Goal: Task Accomplishment & Management: Manage account settings

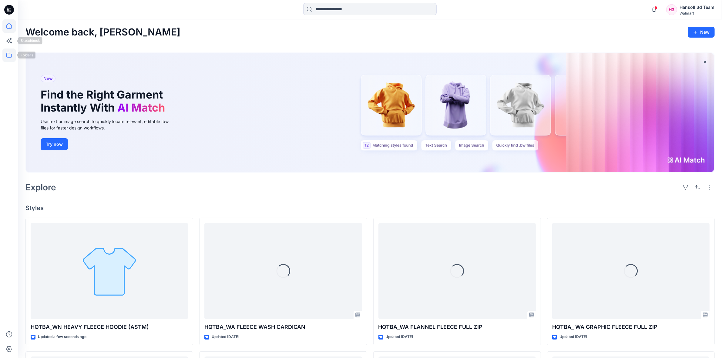
click at [12, 53] on icon at bounding box center [8, 54] width 13 height 13
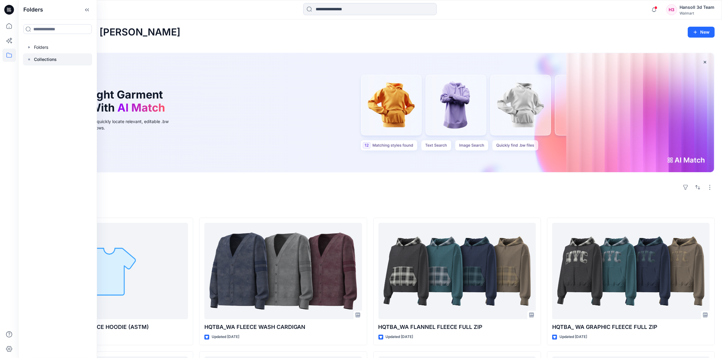
click at [46, 58] on p "Collections" at bounding box center [45, 59] width 23 height 7
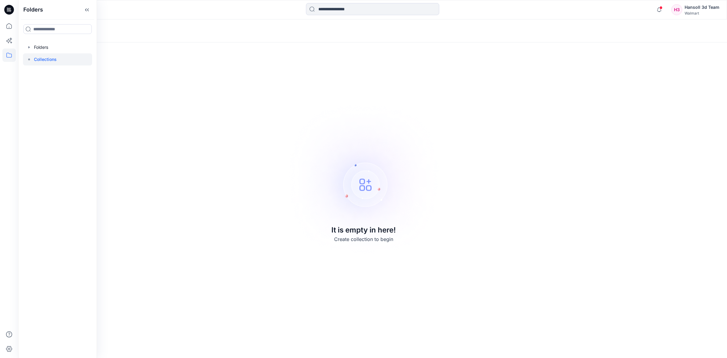
click at [702, 7] on div "Hansoll 3d Team" at bounding box center [702, 7] width 35 height 7
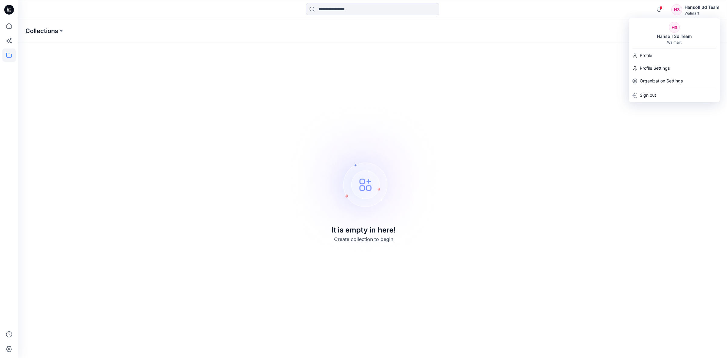
click at [46, 34] on p "Collections" at bounding box center [41, 31] width 33 height 8
click at [9, 52] on icon at bounding box center [8, 54] width 13 height 13
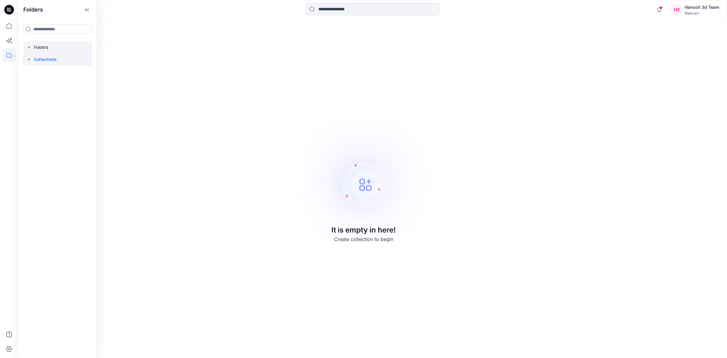
click at [44, 44] on div at bounding box center [57, 47] width 69 height 12
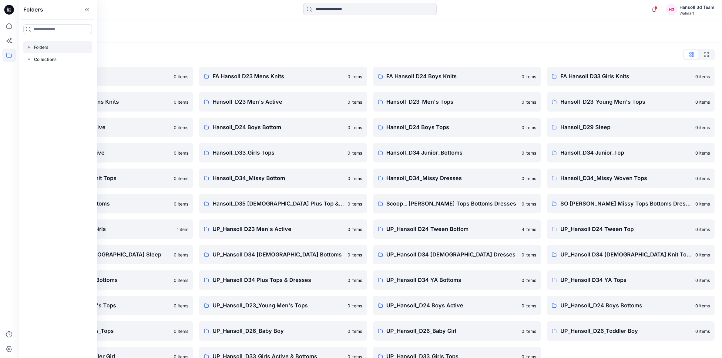
drag, startPoint x: 147, startPoint y: 29, endPoint x: 158, endPoint y: 35, distance: 12.7
click at [148, 29] on div "Folders" at bounding box center [346, 31] width 642 height 8
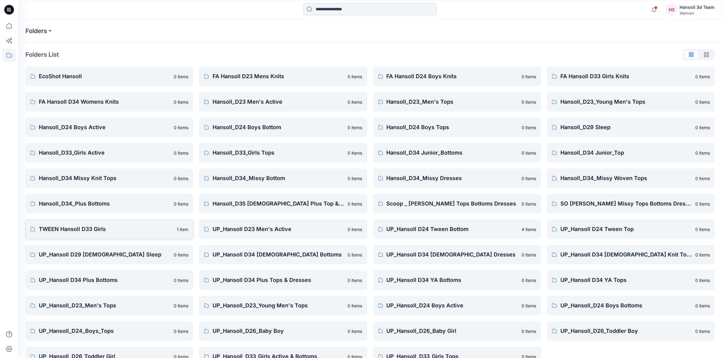
click at [99, 227] on p "TWEEN Hansoll D33 Girls" at bounding box center [106, 229] width 134 height 8
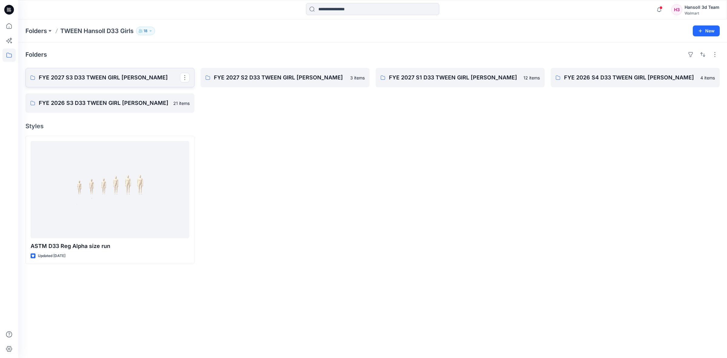
click at [125, 84] on link "FYE 2027 S3 D33 TWEEN GIRL [PERSON_NAME]" at bounding box center [109, 77] width 169 height 19
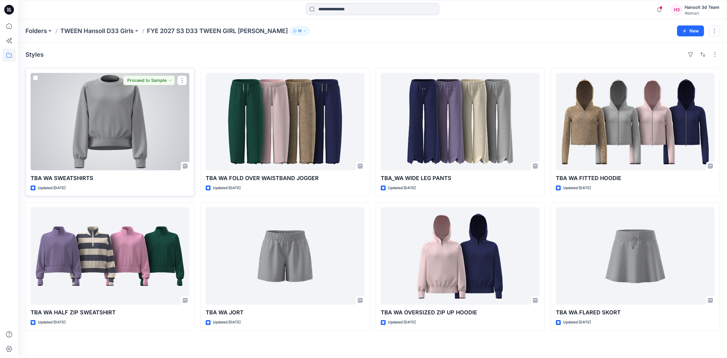
click at [142, 125] on div at bounding box center [110, 121] width 159 height 97
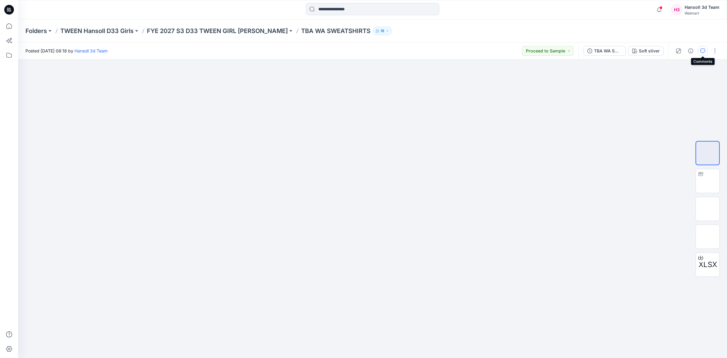
click at [702, 49] on icon "button" at bounding box center [703, 50] width 5 height 5
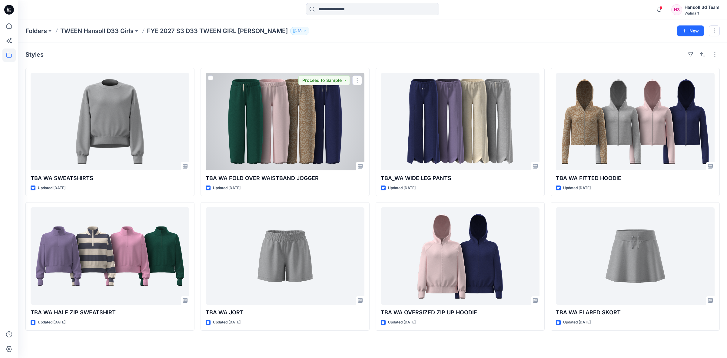
click at [301, 146] on div at bounding box center [285, 121] width 159 height 97
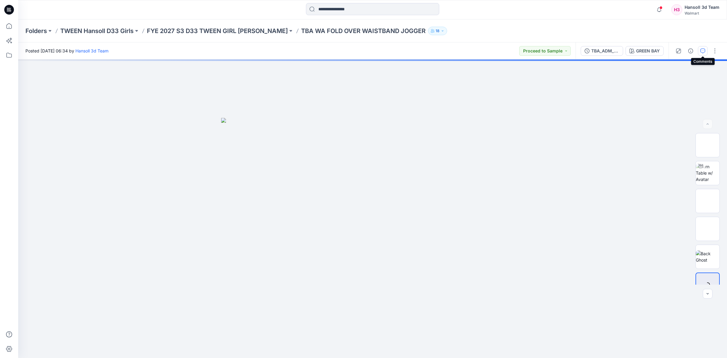
click at [703, 51] on icon "button" at bounding box center [703, 50] width 5 height 5
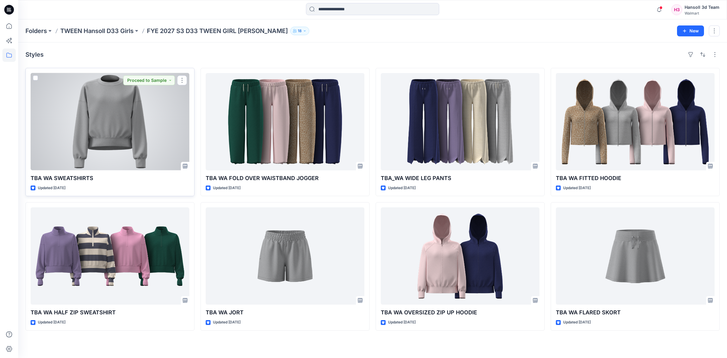
click at [126, 125] on div at bounding box center [110, 121] width 159 height 97
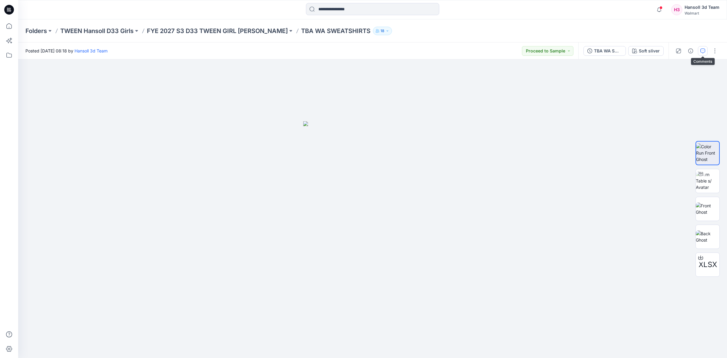
click at [704, 50] on icon "button" at bounding box center [703, 50] width 2 height 0
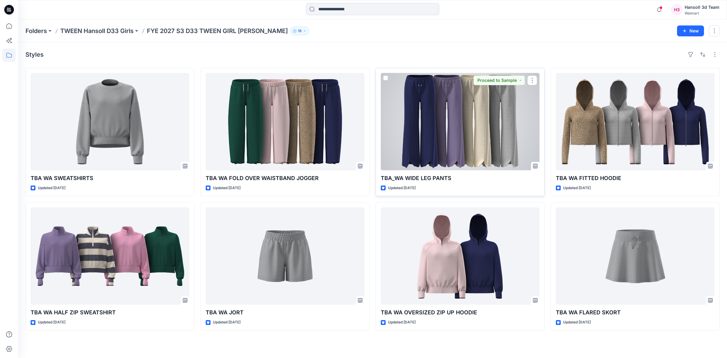
click at [468, 129] on div at bounding box center [460, 121] width 159 height 97
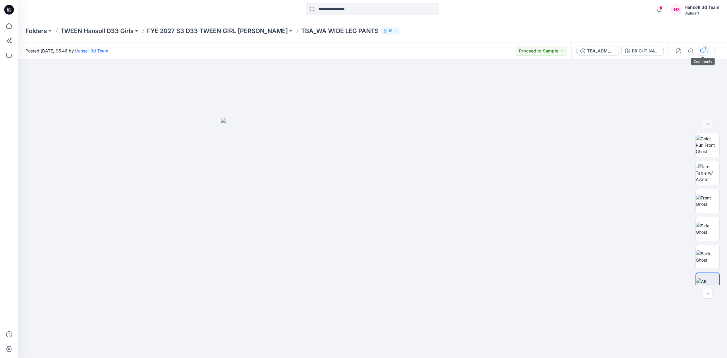
click at [703, 48] on div "1" at bounding box center [706, 48] width 6 height 6
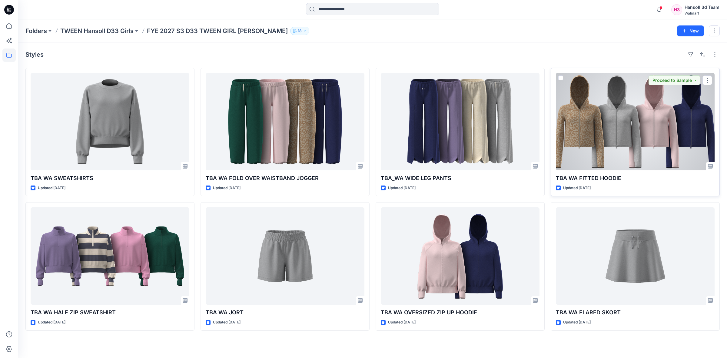
click at [653, 146] on div at bounding box center [635, 121] width 159 height 97
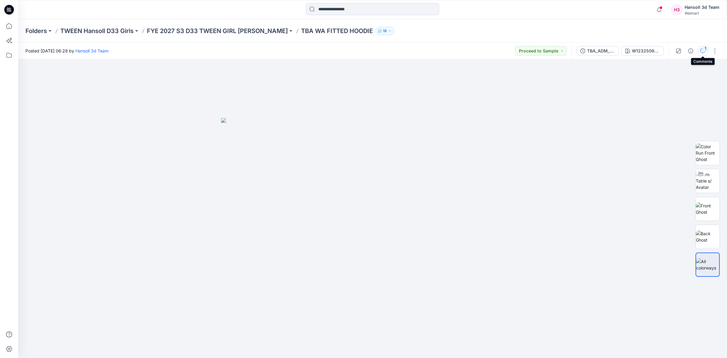
click at [704, 46] on div "1" at bounding box center [706, 48] width 6 height 6
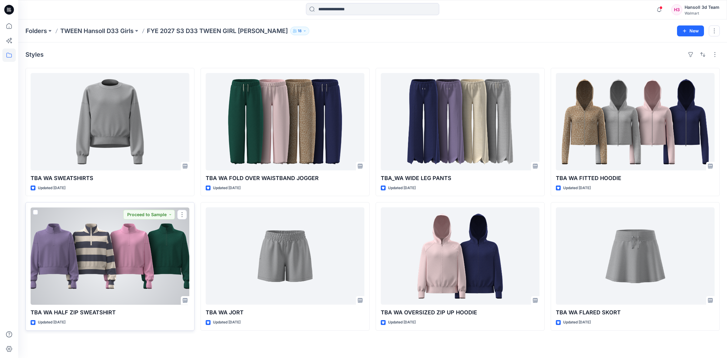
click at [132, 266] on div at bounding box center [110, 255] width 159 height 97
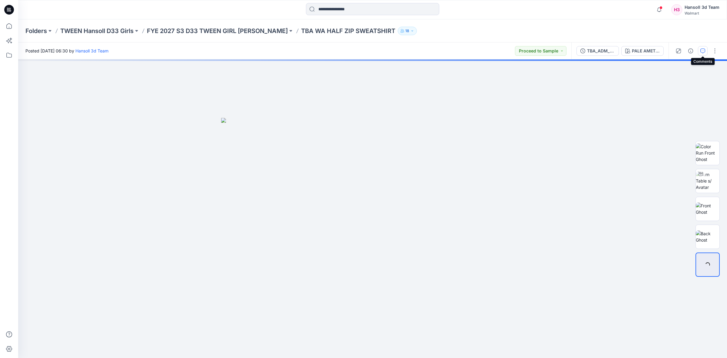
click at [702, 49] on icon "button" at bounding box center [703, 50] width 5 height 5
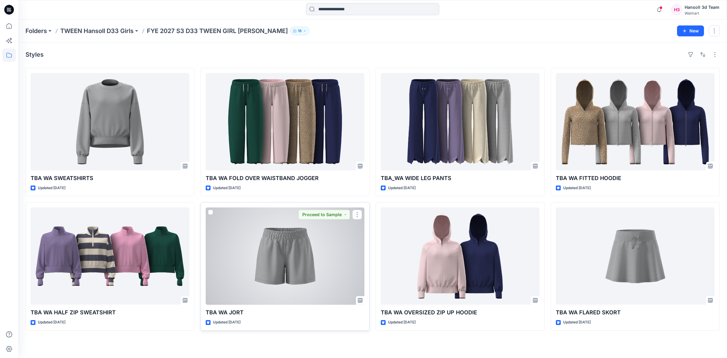
click at [300, 270] on div at bounding box center [285, 255] width 159 height 97
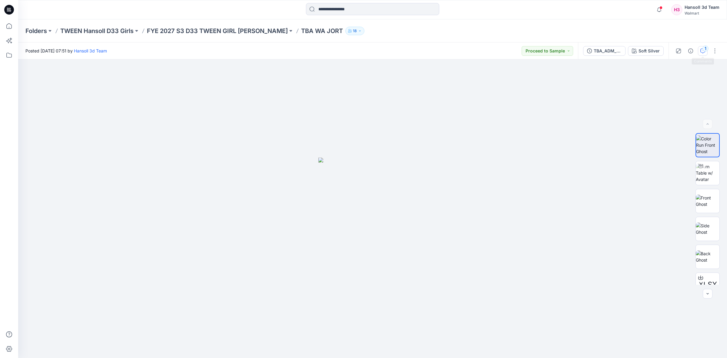
click at [704, 48] on div "1" at bounding box center [706, 48] width 6 height 6
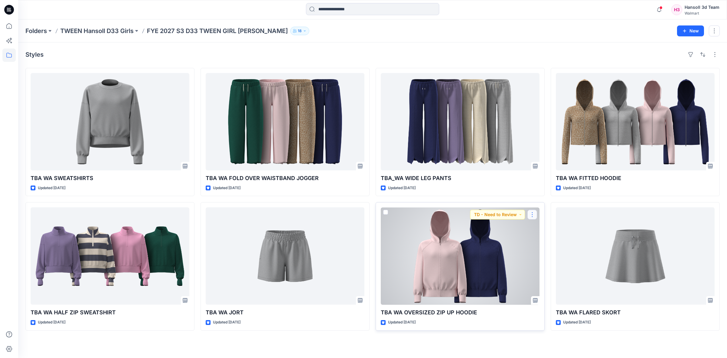
click at [529, 215] on button "button" at bounding box center [533, 215] width 10 height 10
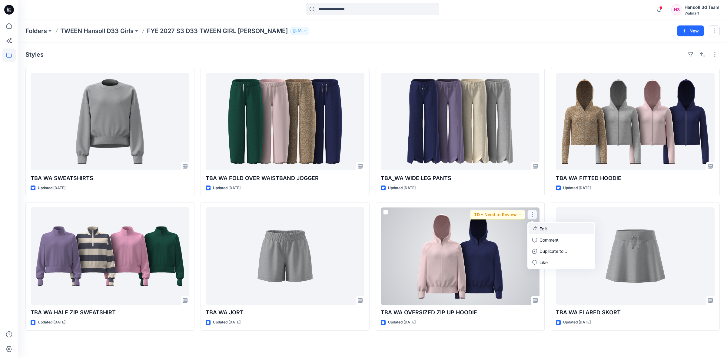
click at [562, 231] on button "Edit" at bounding box center [561, 228] width 65 height 11
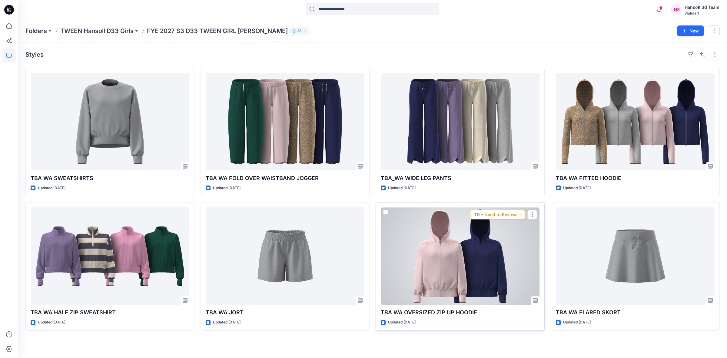
click at [515, 216] on button "TD - Need to Review" at bounding box center [497, 215] width 55 height 10
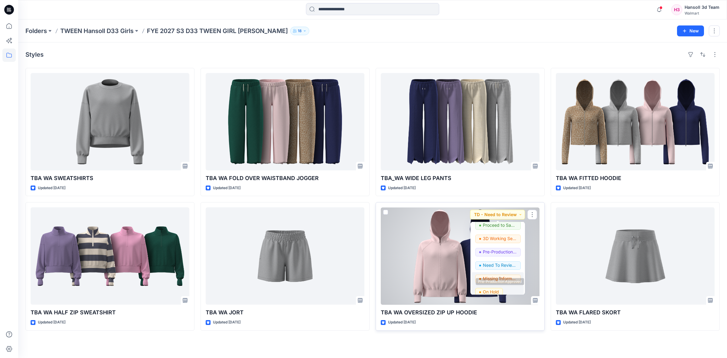
scroll to position [76, 0]
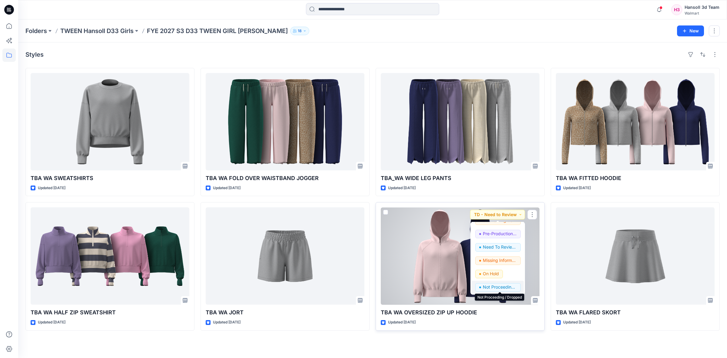
click at [507, 288] on p "Not Proceeding / Dropped" at bounding box center [500, 287] width 34 height 8
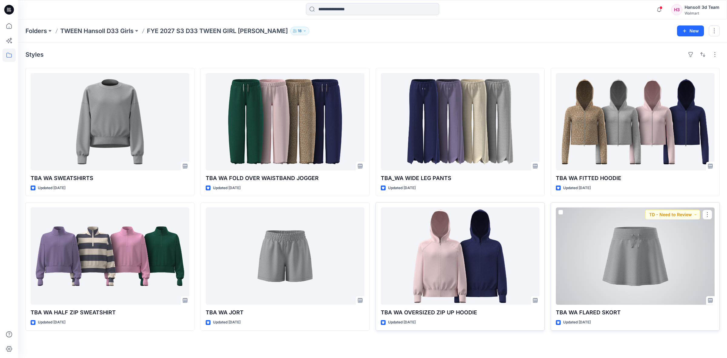
click at [632, 269] on div at bounding box center [635, 255] width 159 height 97
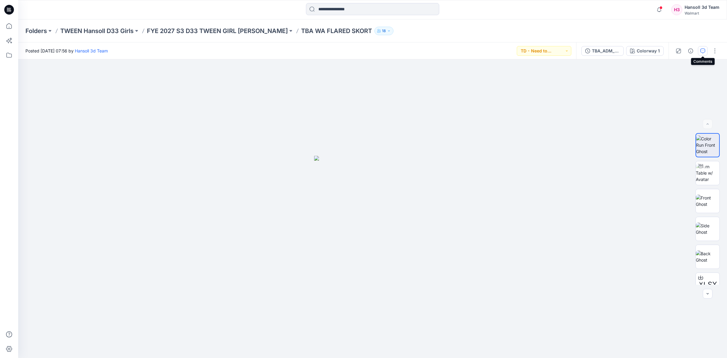
click at [702, 50] on icon "button" at bounding box center [703, 50] width 5 height 5
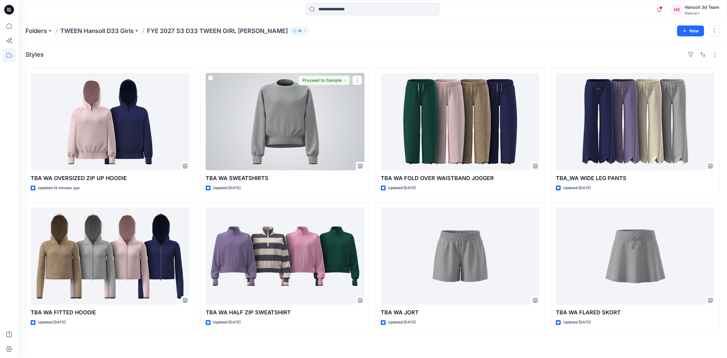
drag, startPoint x: 302, startPoint y: 125, endPoint x: 298, endPoint y: 141, distance: 16.0
click at [302, 125] on div at bounding box center [285, 121] width 159 height 97
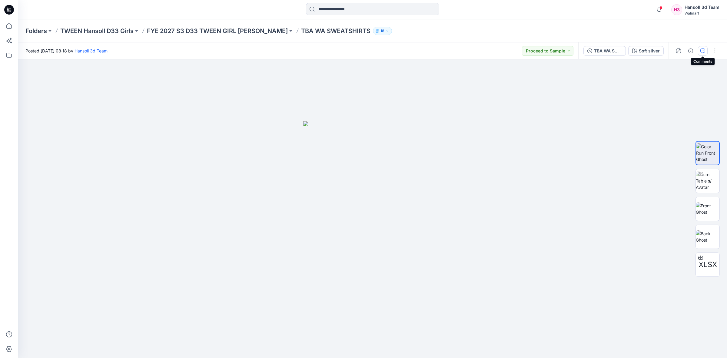
click at [704, 46] on button "button" at bounding box center [703, 51] width 10 height 10
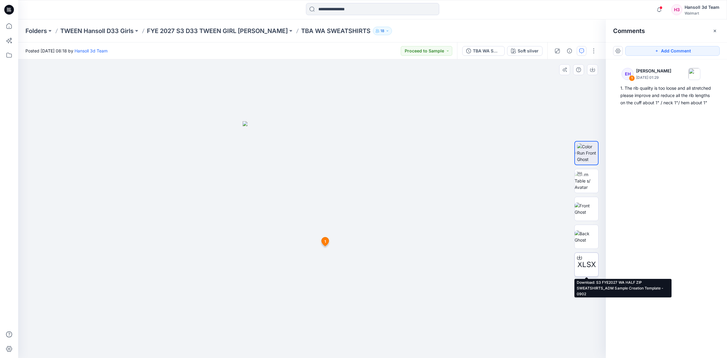
click at [584, 271] on div "XLSX" at bounding box center [587, 264] width 24 height 24
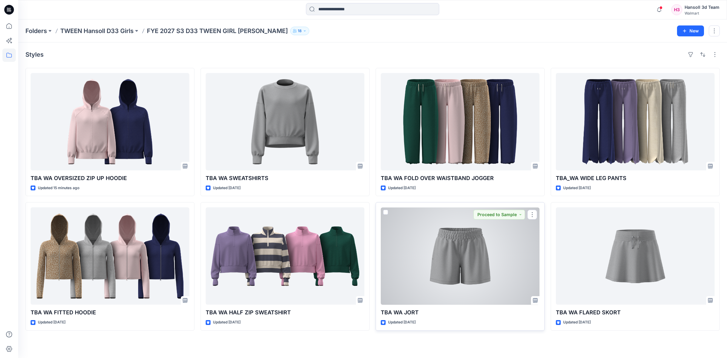
click at [465, 240] on div at bounding box center [460, 255] width 159 height 97
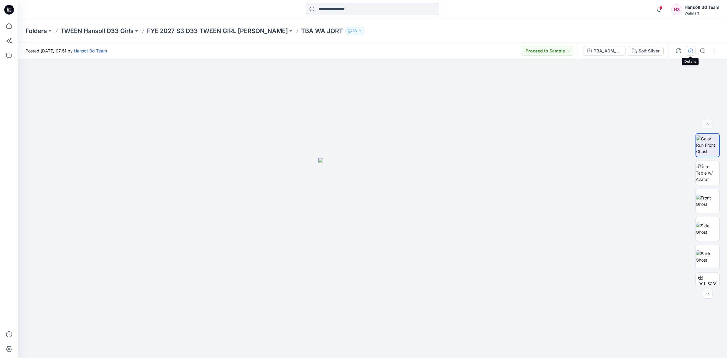
click at [692, 49] on icon "button" at bounding box center [690, 50] width 5 height 5
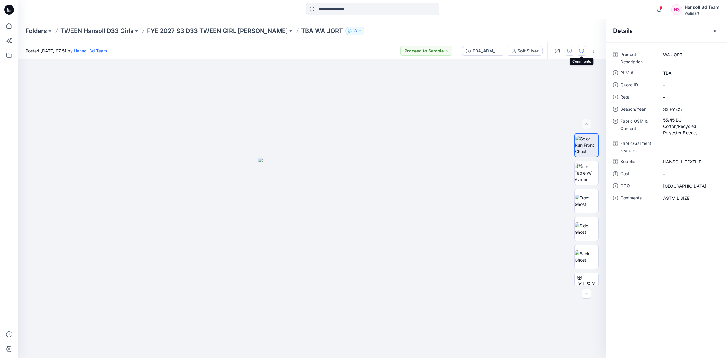
click at [584, 52] on button "button" at bounding box center [582, 51] width 10 height 10
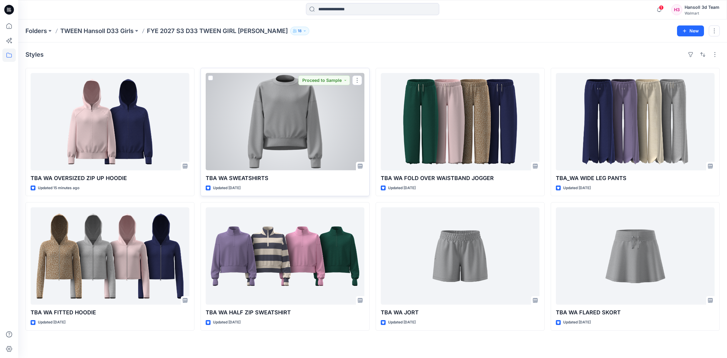
drag, startPoint x: 273, startPoint y: 120, endPoint x: 328, endPoint y: 152, distance: 63.8
click at [273, 120] on div at bounding box center [285, 121] width 159 height 97
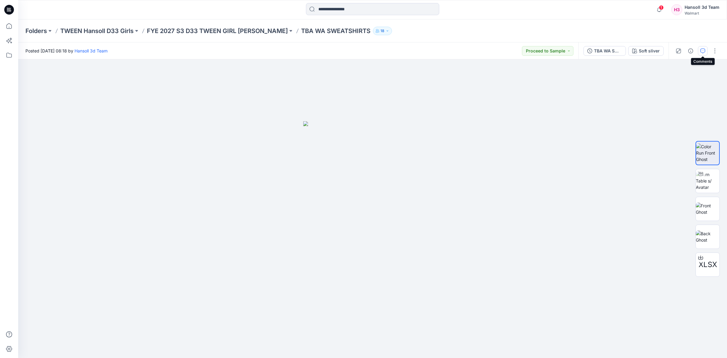
click at [705, 46] on button "button" at bounding box center [703, 51] width 10 height 10
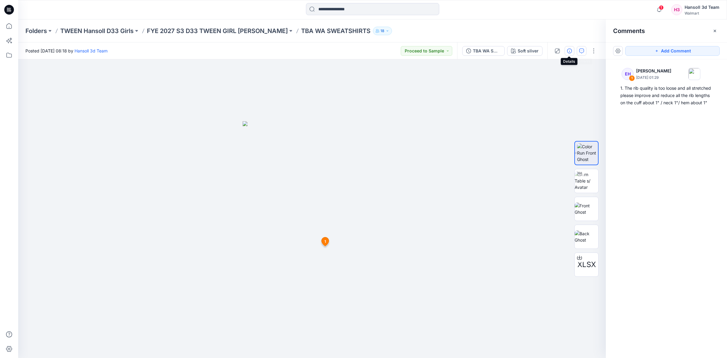
click at [568, 51] on icon "button" at bounding box center [569, 50] width 5 height 5
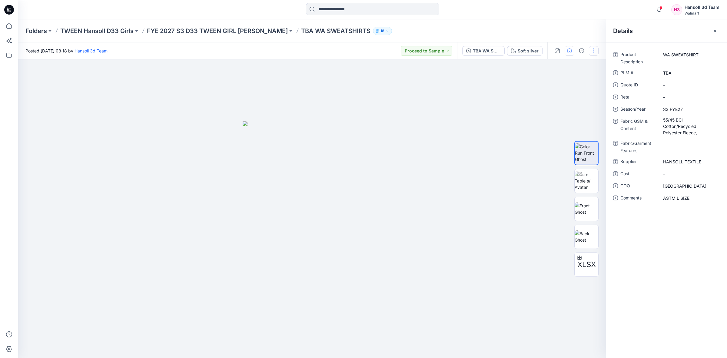
click at [593, 46] on button "button" at bounding box center [594, 51] width 10 height 10
click at [584, 82] on button "Edit" at bounding box center [569, 81] width 56 height 11
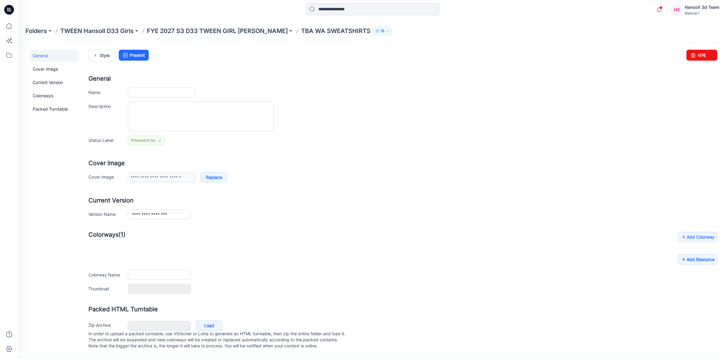
type input "**********"
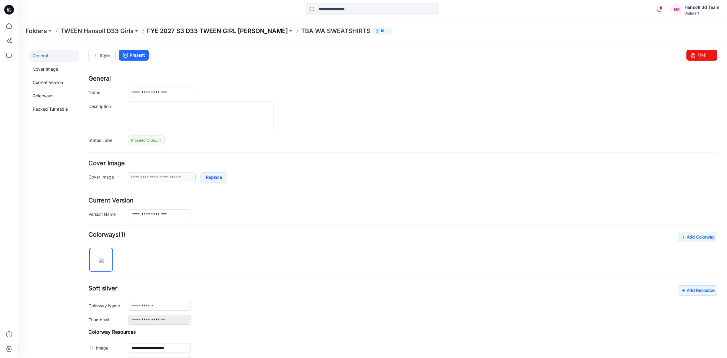
click at [248, 32] on p "FYE 2027 S3 D33 TWEEN GIRL [PERSON_NAME]" at bounding box center [217, 31] width 141 height 8
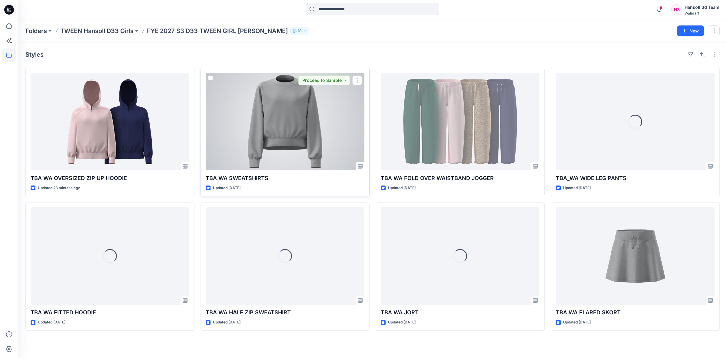
click at [312, 114] on div at bounding box center [285, 121] width 159 height 97
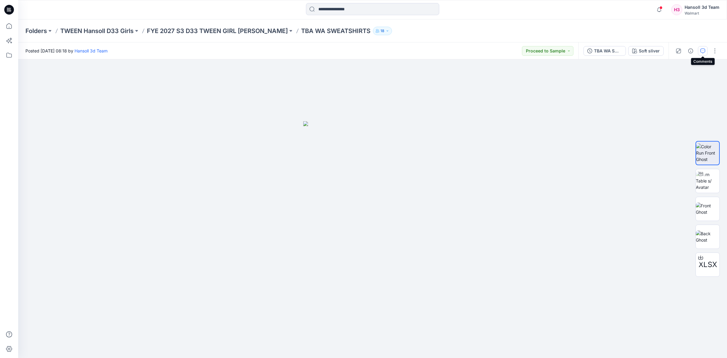
click at [705, 49] on button "button" at bounding box center [703, 51] width 10 height 10
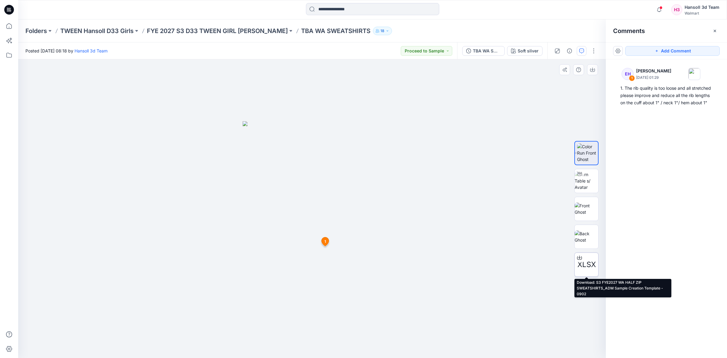
click at [591, 270] on span "XLSX" at bounding box center [587, 264] width 18 height 11
click at [679, 197] on div "EH 1 [PERSON_NAME] [DATE] 01:29 1. The rib quality is too loose and all stretch…" at bounding box center [666, 197] width 121 height 276
click at [592, 52] on button "button" at bounding box center [594, 51] width 10 height 10
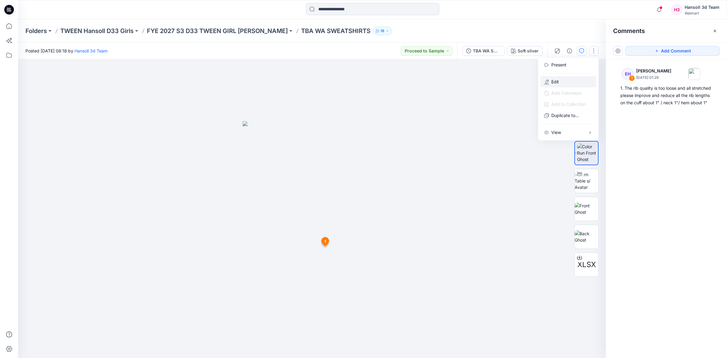
click at [582, 81] on button "Edit" at bounding box center [569, 81] width 56 height 11
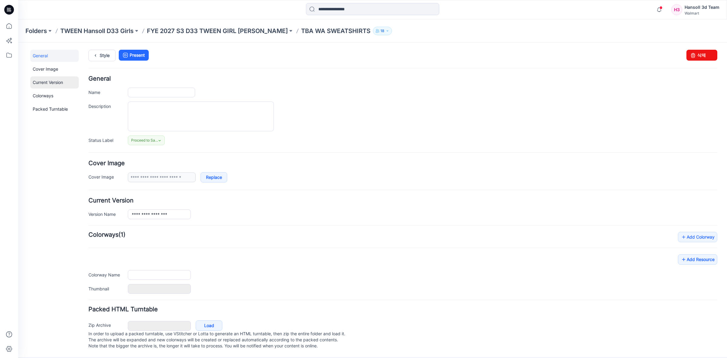
type input "**********"
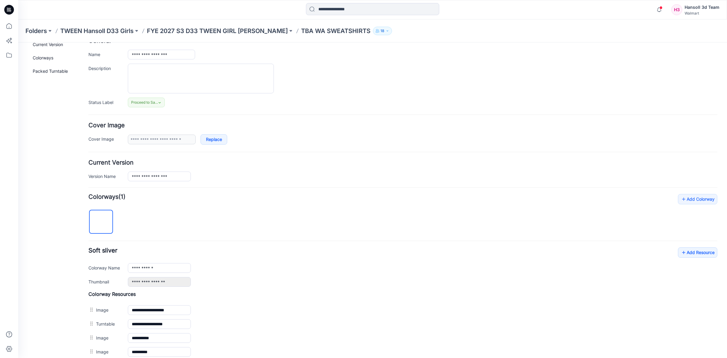
scroll to position [125, 0]
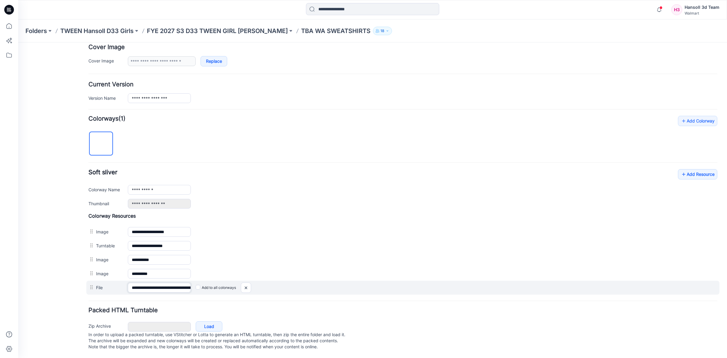
click at [144, 283] on input "**********" at bounding box center [159, 288] width 63 height 10
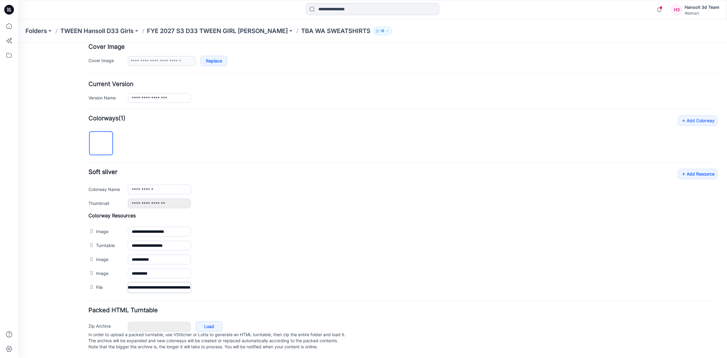
scroll to position [0, 0]
drag, startPoint x: 149, startPoint y: 281, endPoint x: 126, endPoint y: 288, distance: 23.9
click at [126, 288] on form "**********" at bounding box center [402, 155] width 629 height 392
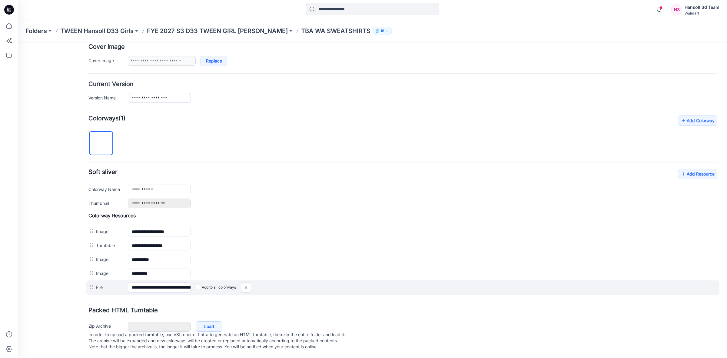
click at [211, 282] on label "Add to all colorways" at bounding box center [216, 287] width 40 height 10
click at [246, 282] on img at bounding box center [246, 287] width 10 height 10
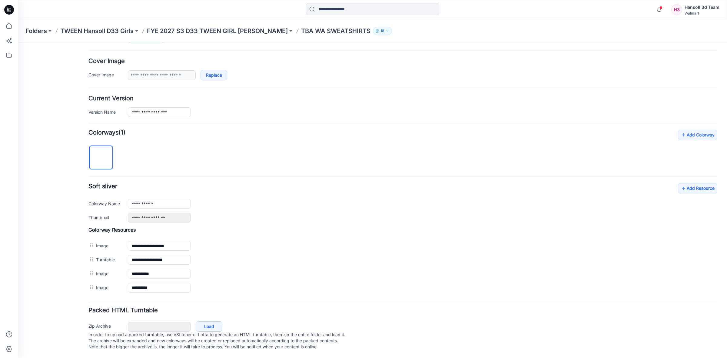
scroll to position [111, 0]
click at [698, 184] on link "Add Resource" at bounding box center [697, 188] width 39 height 10
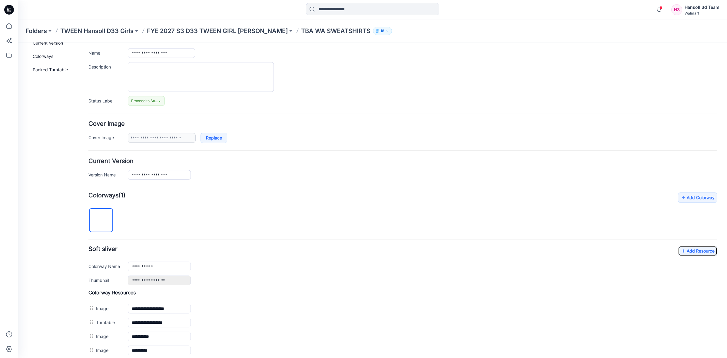
scroll to position [0, 0]
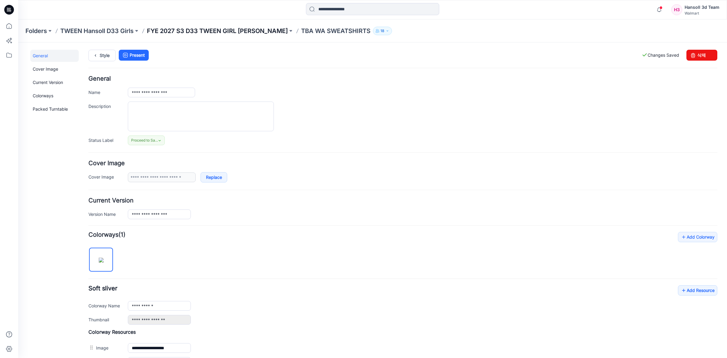
click at [246, 31] on p "FYE 2027 S3 D33 TWEEN GIRL [PERSON_NAME]" at bounding box center [217, 31] width 141 height 8
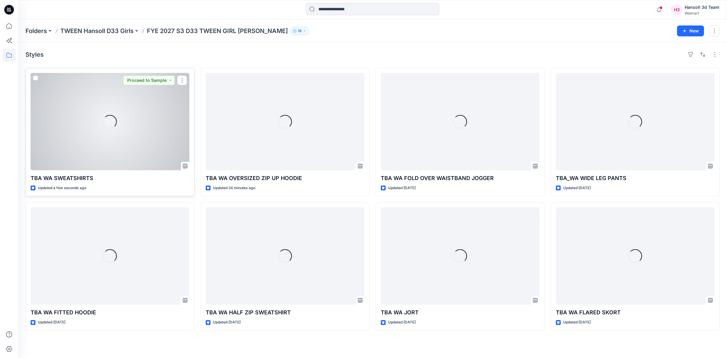
click at [130, 145] on div "Loading..." at bounding box center [110, 121] width 159 height 97
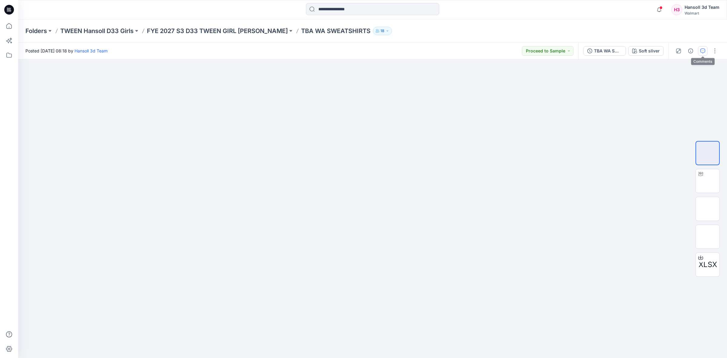
click at [703, 50] on icon "button" at bounding box center [703, 50] width 5 height 5
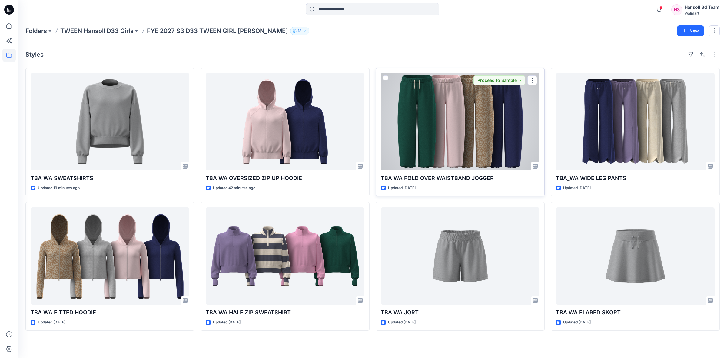
click at [432, 117] on div at bounding box center [460, 121] width 159 height 97
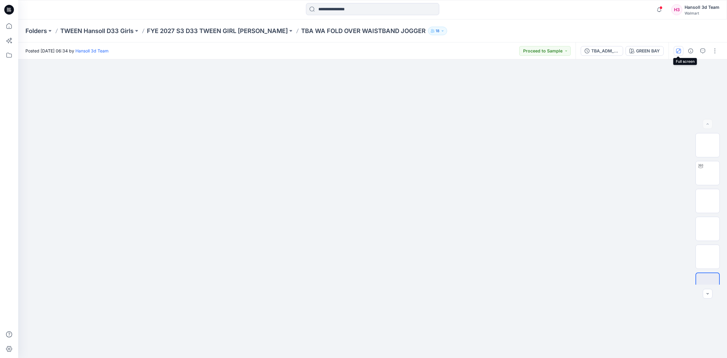
click at [676, 51] on icon "button" at bounding box center [678, 50] width 5 height 5
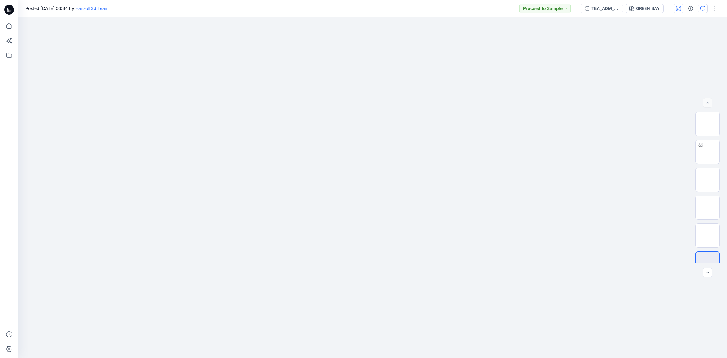
click at [702, 8] on icon "button" at bounding box center [703, 8] width 5 height 5
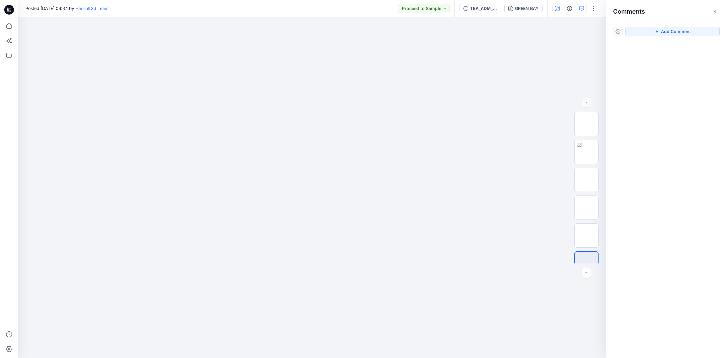
drag, startPoint x: 712, startPoint y: 9, endPoint x: 630, endPoint y: 0, distance: 82.6
click at [712, 9] on button "button" at bounding box center [715, 12] width 10 height 10
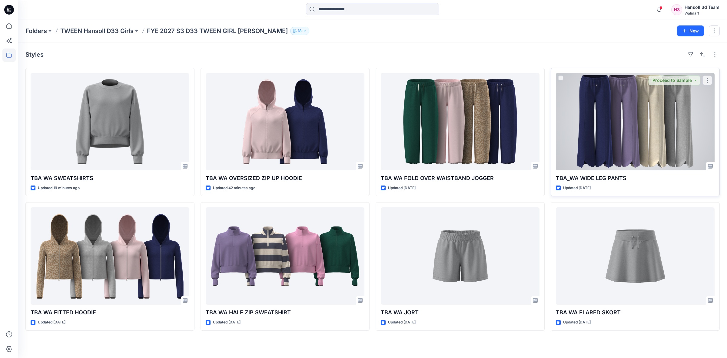
click at [674, 125] on div at bounding box center [635, 121] width 159 height 97
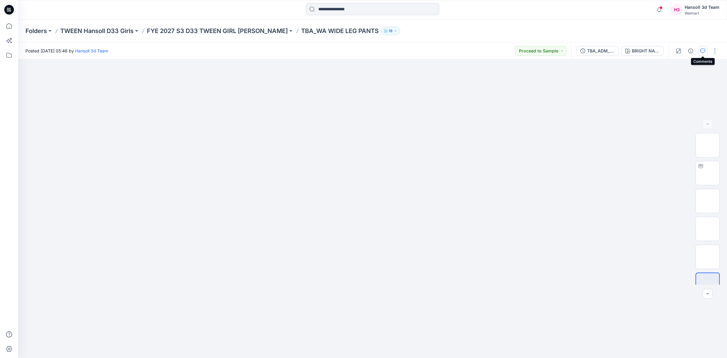
click at [707, 50] on button "button" at bounding box center [703, 51] width 10 height 10
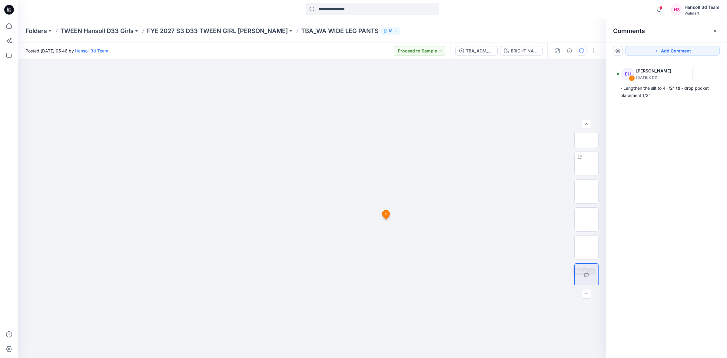
scroll to position [12, 0]
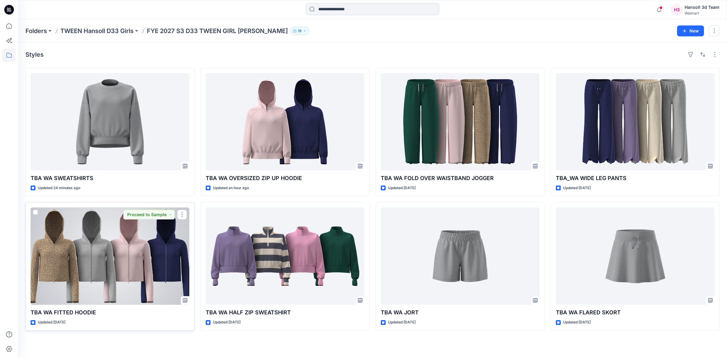
click at [122, 242] on div at bounding box center [110, 255] width 159 height 97
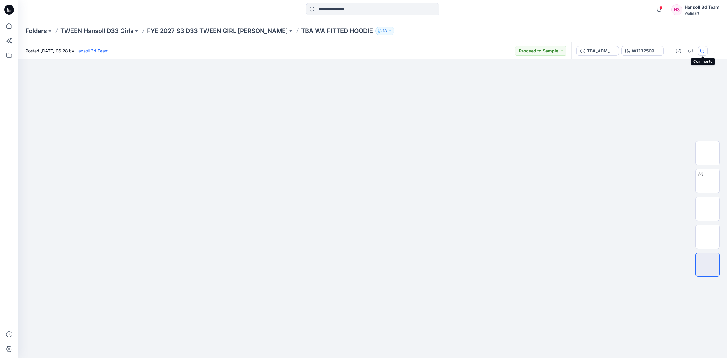
click at [702, 50] on icon "button" at bounding box center [703, 50] width 5 height 5
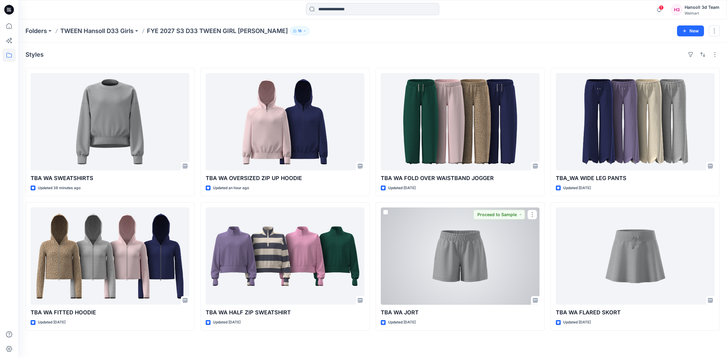
drag, startPoint x: 483, startPoint y: 261, endPoint x: 484, endPoint y: 272, distance: 11.6
click at [483, 261] on div at bounding box center [460, 255] width 159 height 97
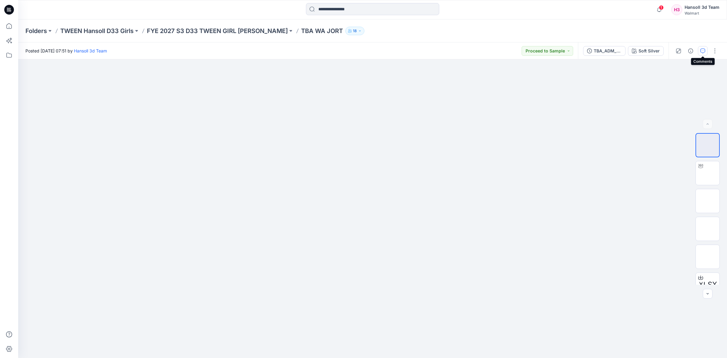
click at [702, 50] on icon "button" at bounding box center [703, 50] width 5 height 5
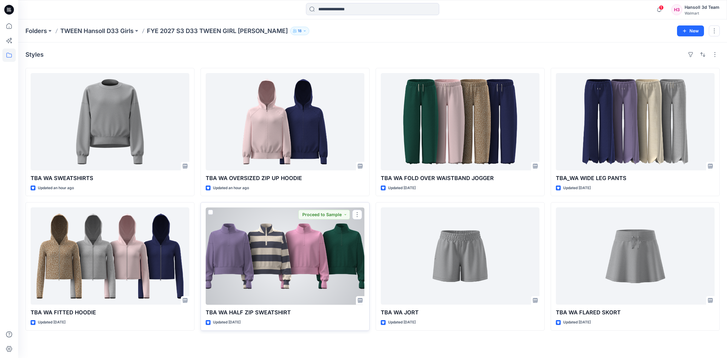
click at [298, 270] on div at bounding box center [285, 255] width 159 height 97
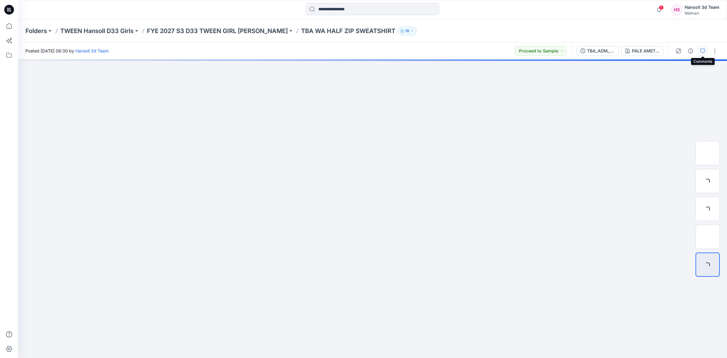
click at [702, 49] on icon "button" at bounding box center [703, 50] width 5 height 5
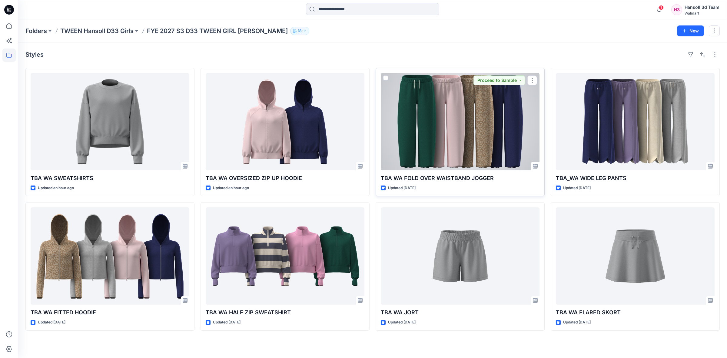
click at [474, 153] on div at bounding box center [460, 121] width 159 height 97
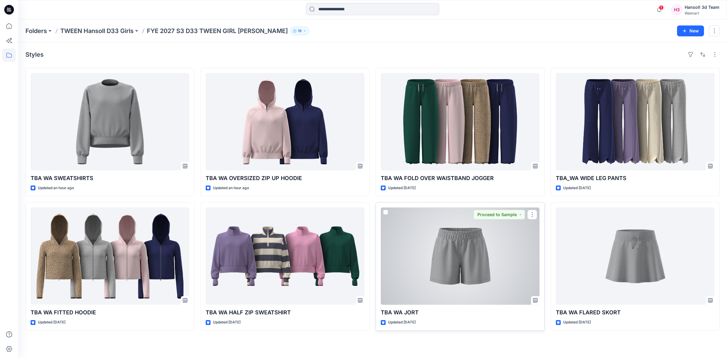
click at [474, 245] on div at bounding box center [460, 255] width 159 height 97
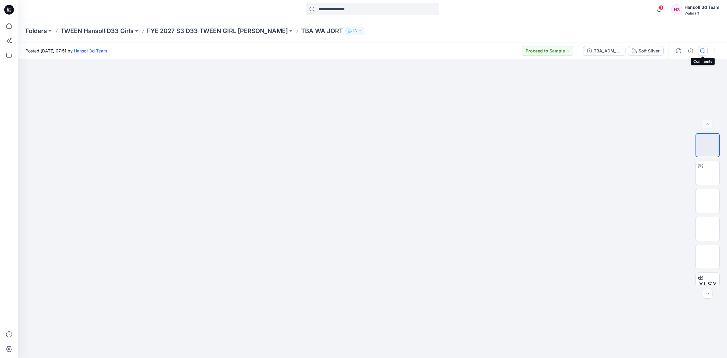
click at [706, 50] on button "button" at bounding box center [703, 51] width 10 height 10
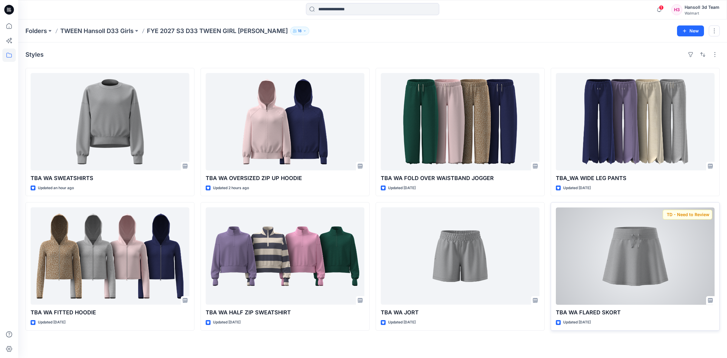
click at [619, 270] on div at bounding box center [635, 255] width 159 height 97
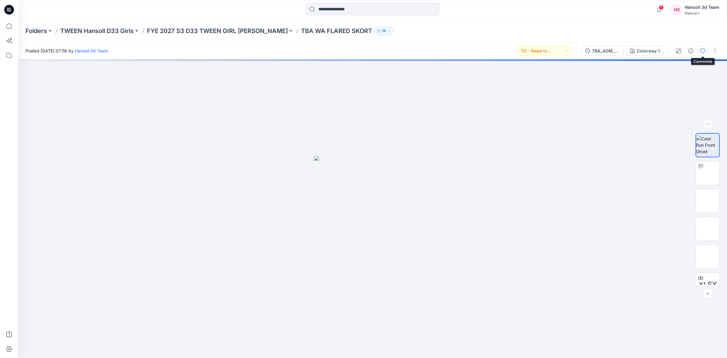
click at [702, 48] on icon "button" at bounding box center [703, 50] width 5 height 5
